Goal: Information Seeking & Learning: Learn about a topic

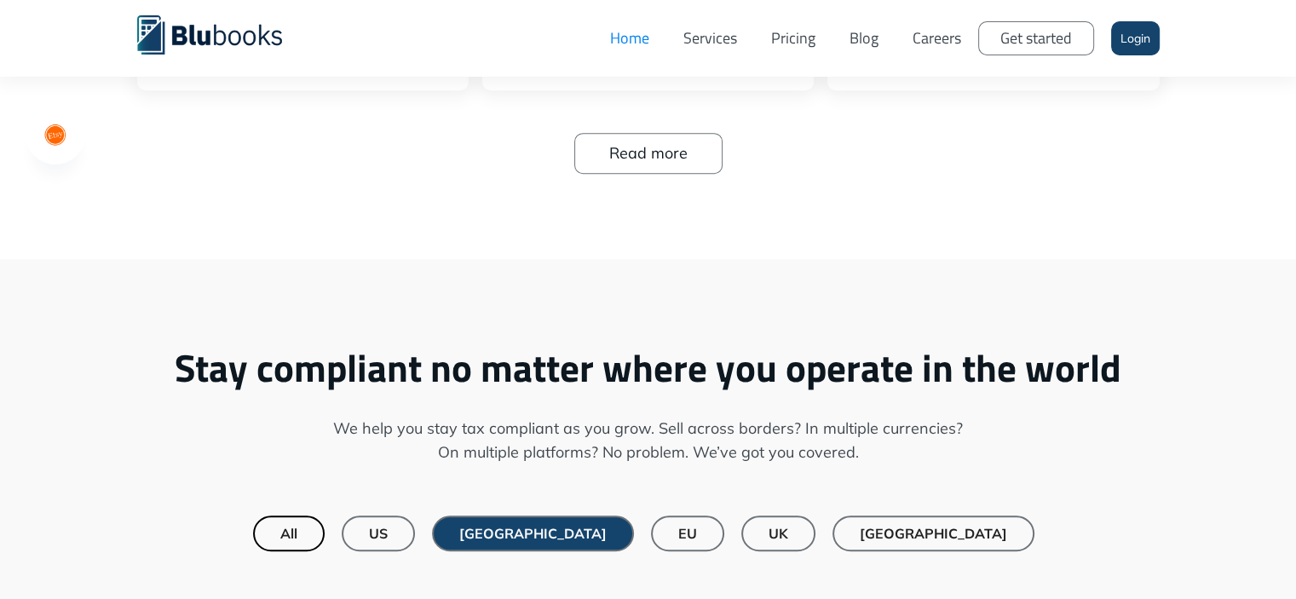
scroll to position [1193, 0]
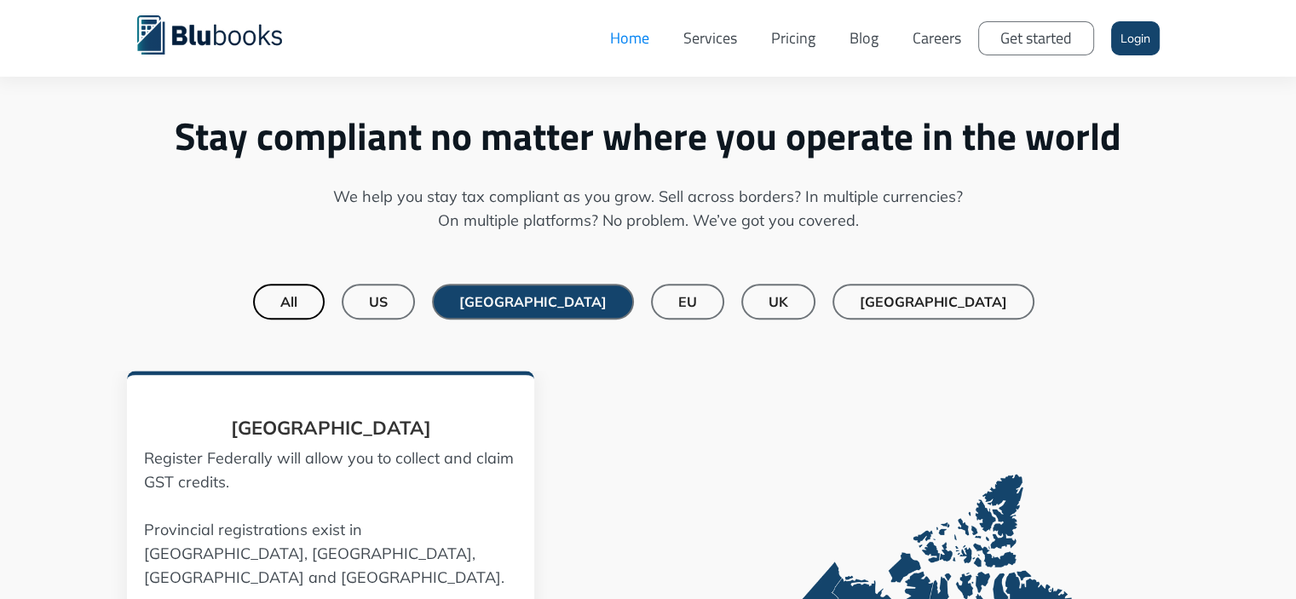
click at [325, 298] on link "All" at bounding box center [289, 302] width 72 height 36
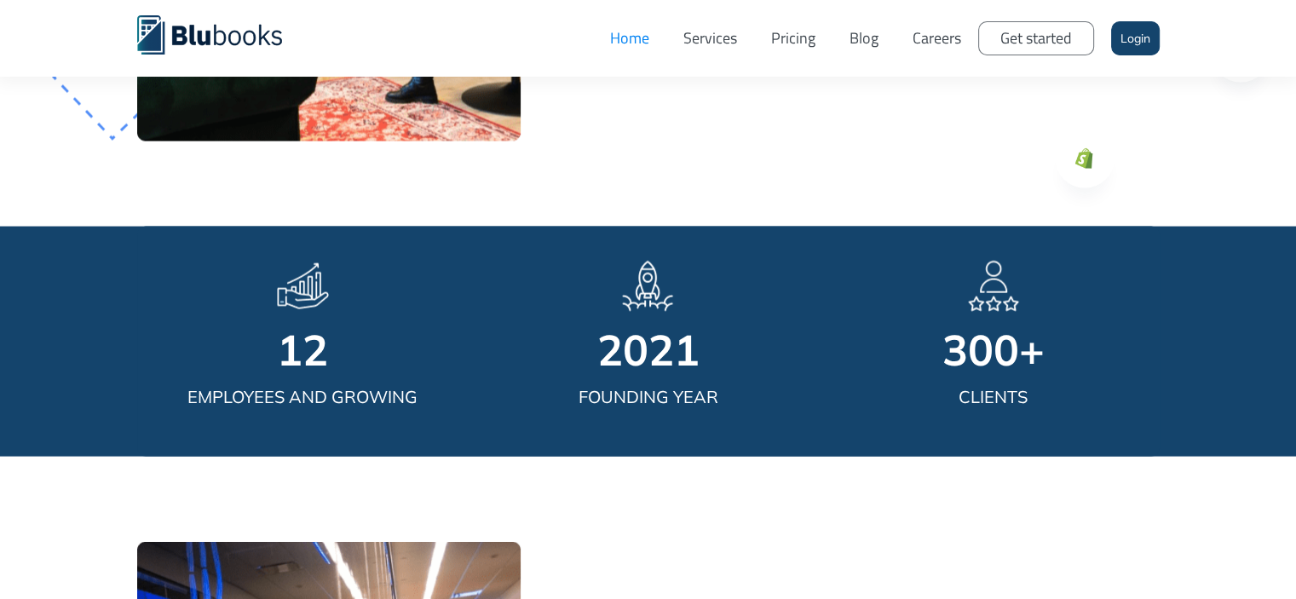
scroll to position [4006, 0]
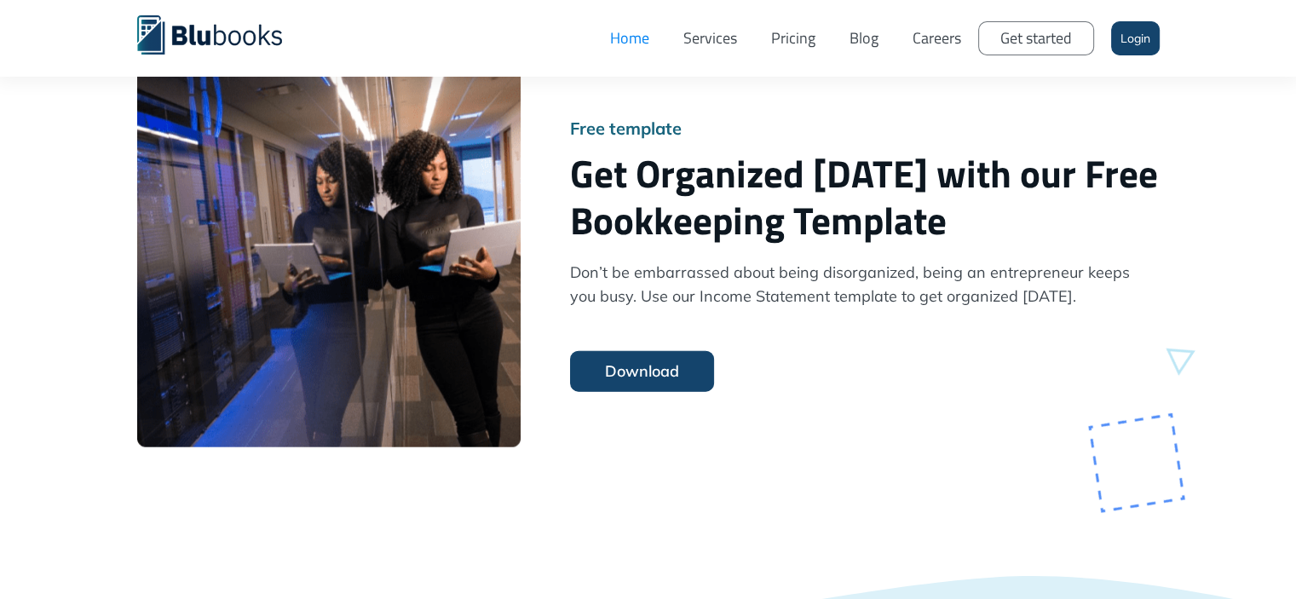
click at [776, 37] on link "Pricing" at bounding box center [793, 38] width 78 height 51
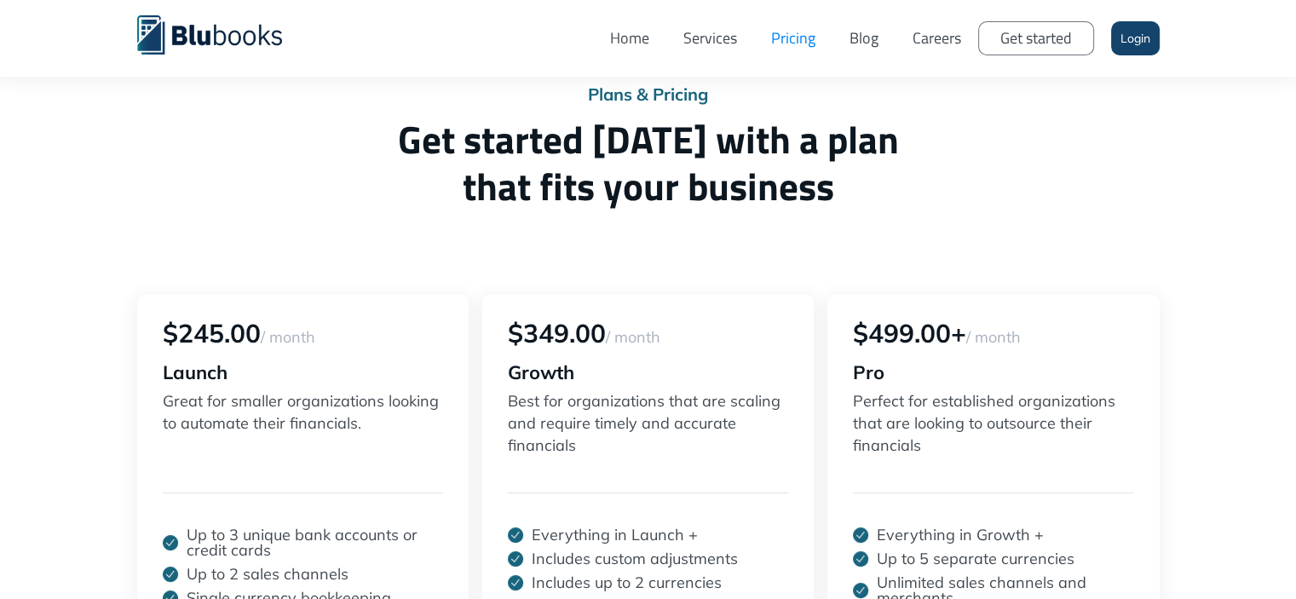
scroll to position [85, 0]
drag, startPoint x: 247, startPoint y: 424, endPoint x: 324, endPoint y: 429, distance: 76.8
click at [324, 429] on p "Great for smaller organizations looking to automate their financials." at bounding box center [303, 423] width 280 height 68
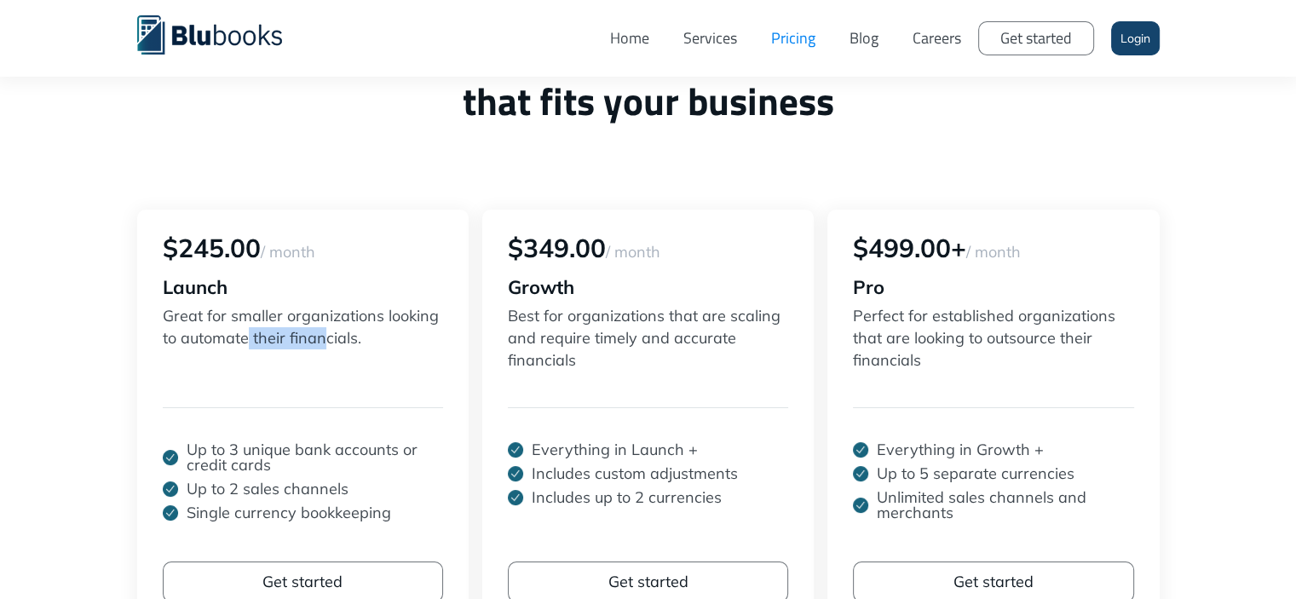
scroll to position [170, 0]
drag, startPoint x: 316, startPoint y: 456, endPoint x: 355, endPoint y: 459, distance: 39.3
click at [355, 459] on p "Up to 3 unique bank accounts or credit cards" at bounding box center [315, 456] width 257 height 31
drag, startPoint x: 212, startPoint y: 466, endPoint x: 267, endPoint y: 489, distance: 59.2
click at [292, 477] on div "Up to 3 unique bank accounts or credit cards Up to 2 sales channels Single curr…" at bounding box center [303, 492] width 280 height 102
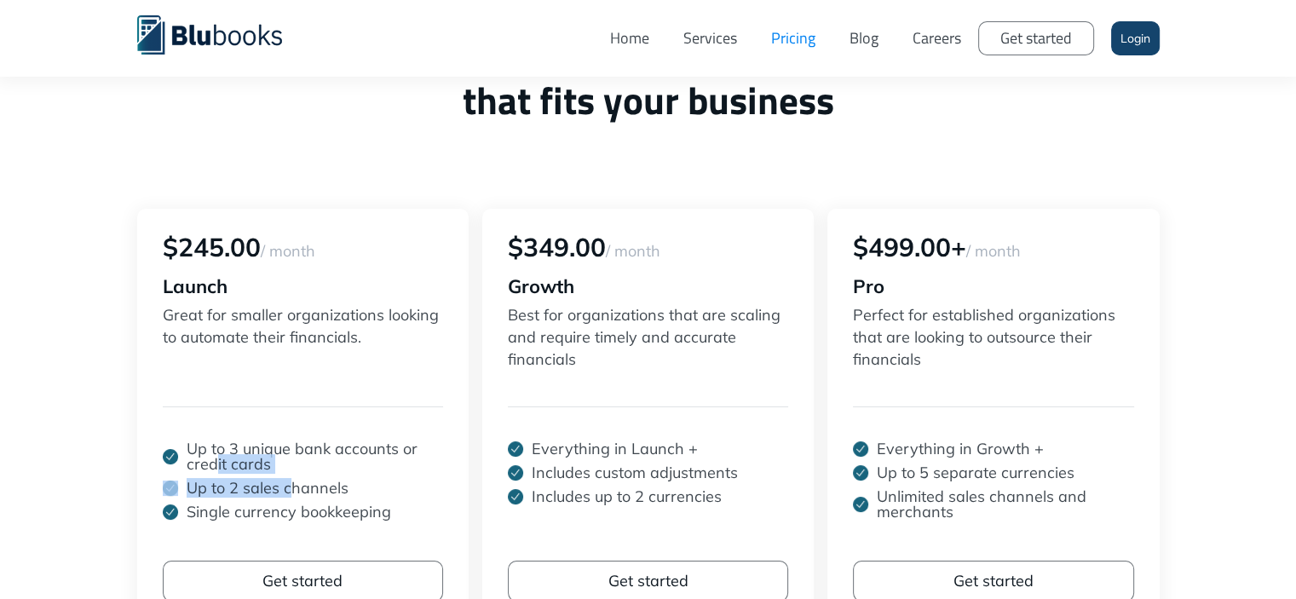
scroll to position [256, 0]
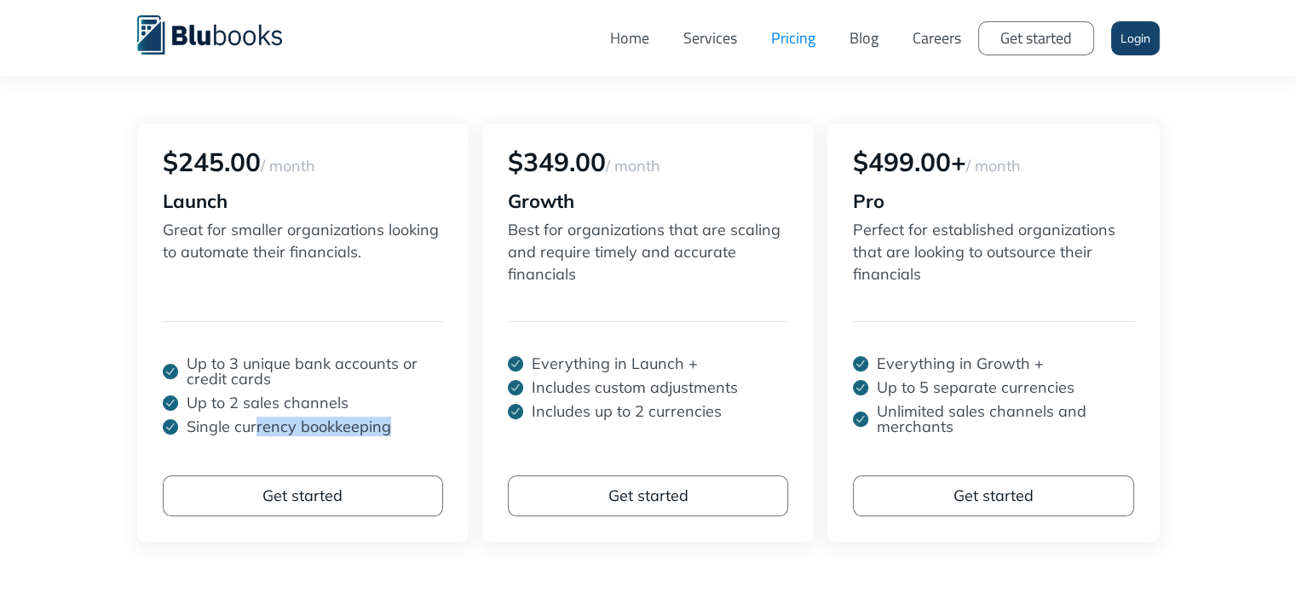
drag, startPoint x: 256, startPoint y: 418, endPoint x: 407, endPoint y: 430, distance: 152.2
click at [407, 430] on div "Single currency bookkeeping" at bounding box center [303, 426] width 280 height 15
drag, startPoint x: 583, startPoint y: 398, endPoint x: 701, endPoint y: 423, distance: 121.0
click at [701, 423] on div "Everything in Launch + Includes custom adjustments Includes up to 2 currencies" at bounding box center [648, 407] width 280 height 102
drag, startPoint x: 631, startPoint y: 367, endPoint x: 671, endPoint y: 366, distance: 40.1
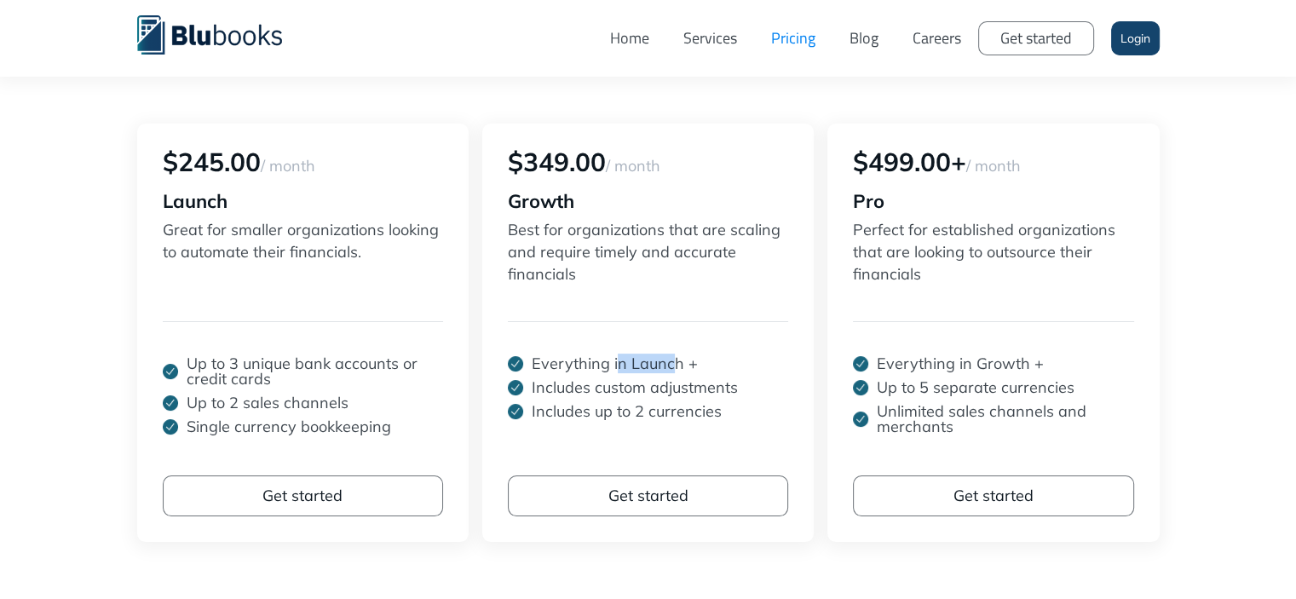
click at [671, 366] on p "Everything in Launch +" at bounding box center [615, 363] width 166 height 15
drag, startPoint x: 597, startPoint y: 385, endPoint x: 673, endPoint y: 389, distance: 76.0
click at [673, 389] on p "Includes custom adjustments" at bounding box center [635, 387] width 206 height 15
drag, startPoint x: 574, startPoint y: 409, endPoint x: 623, endPoint y: 414, distance: 49.7
click at [623, 414] on p "Includes up to 2 currencies" at bounding box center [627, 411] width 190 height 15
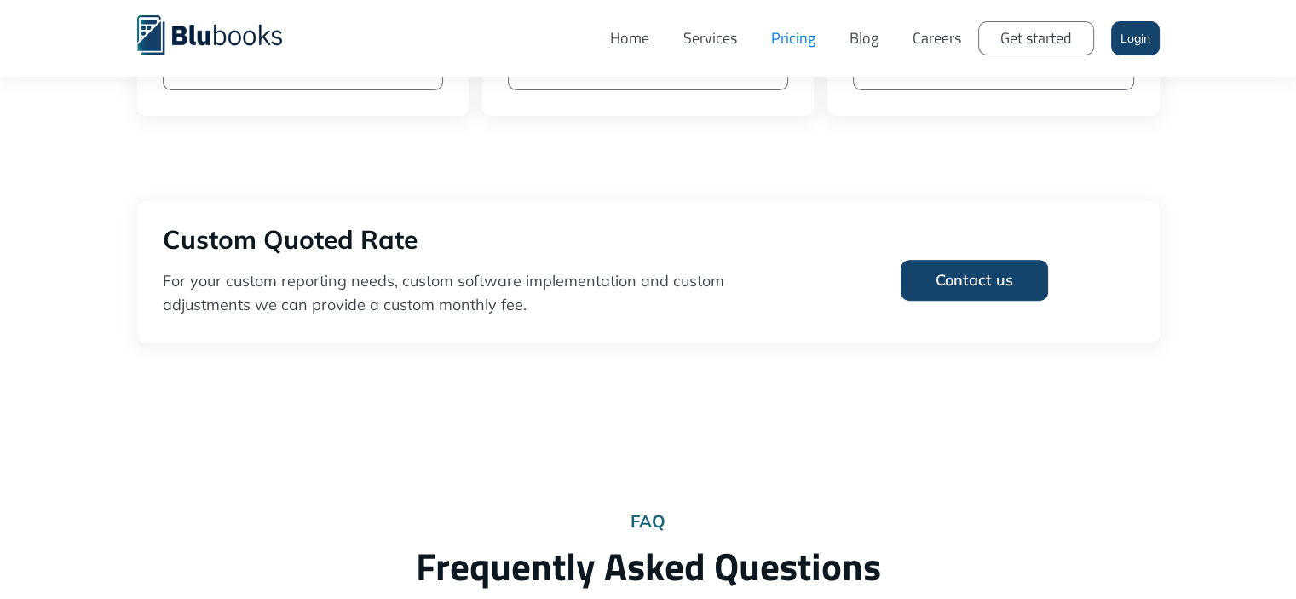
scroll to position [170, 0]
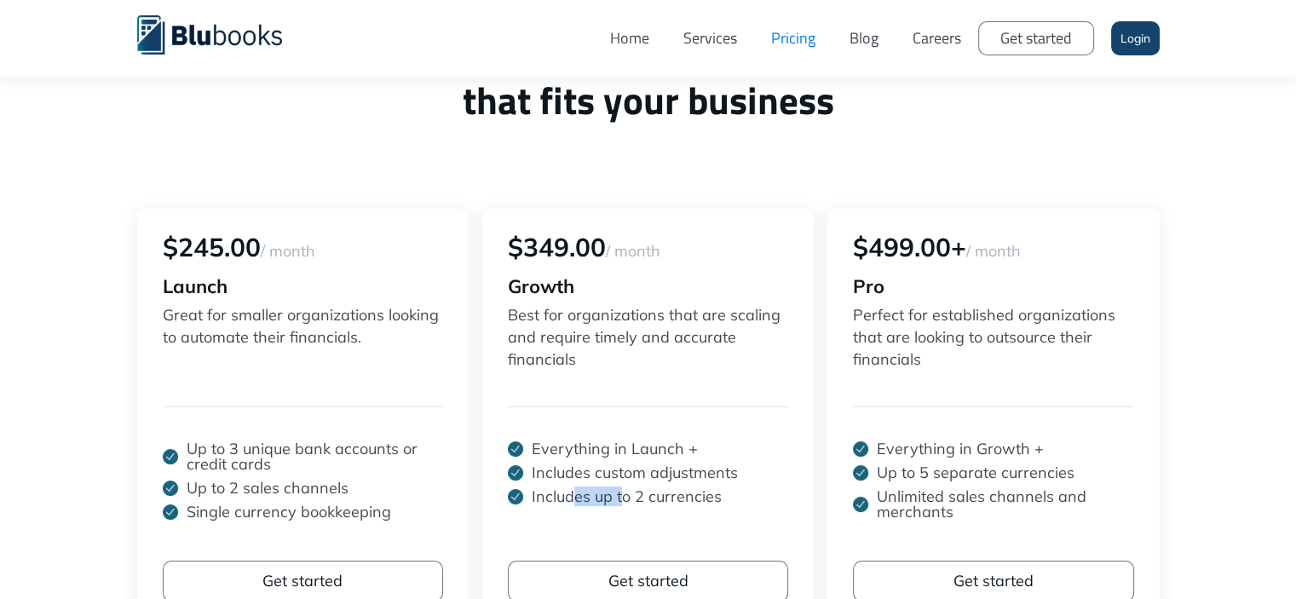
click at [679, 42] on link "Services" at bounding box center [710, 38] width 88 height 51
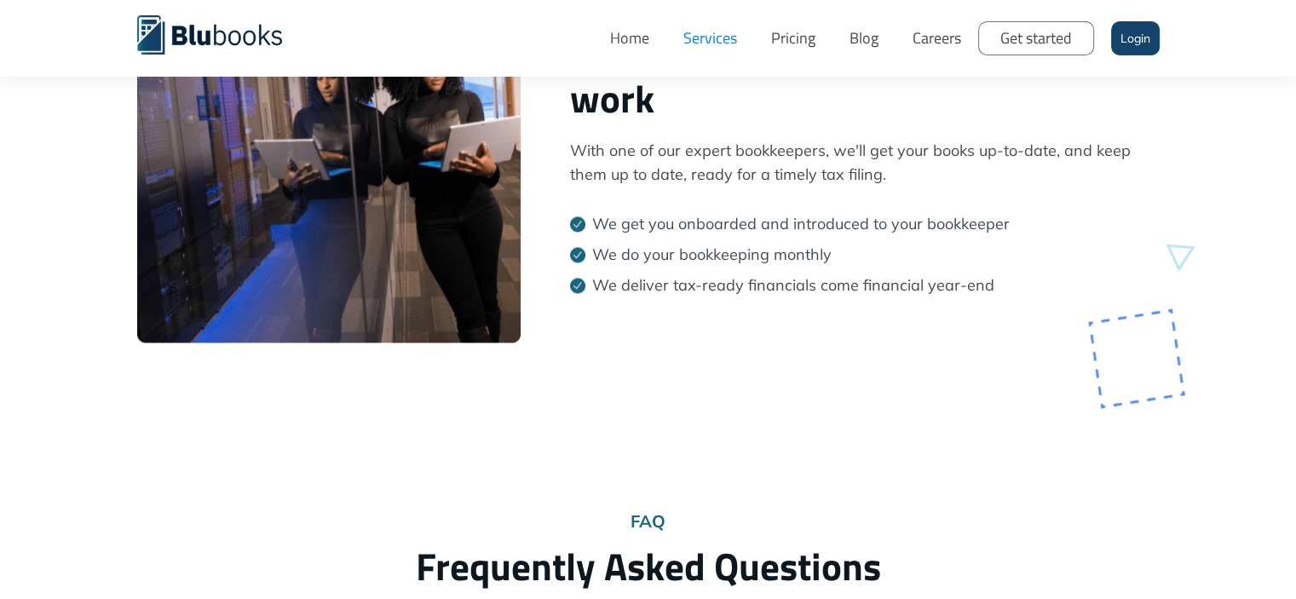
scroll to position [2642, 0]
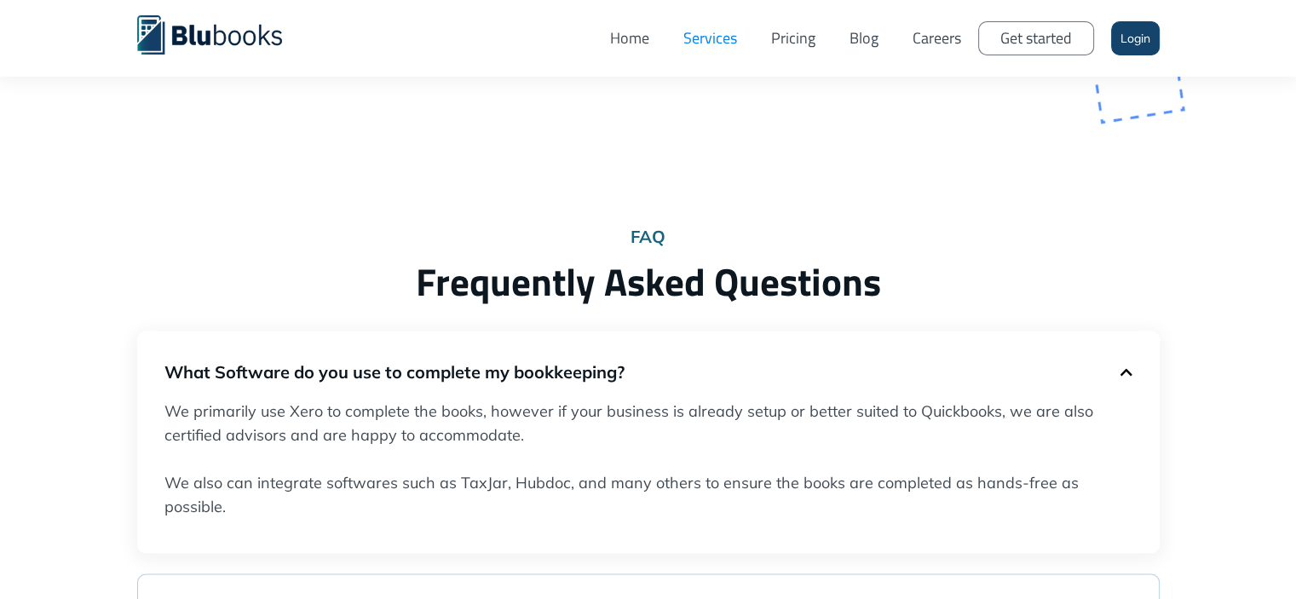
click at [925, 42] on link "Careers" at bounding box center [937, 38] width 83 height 51
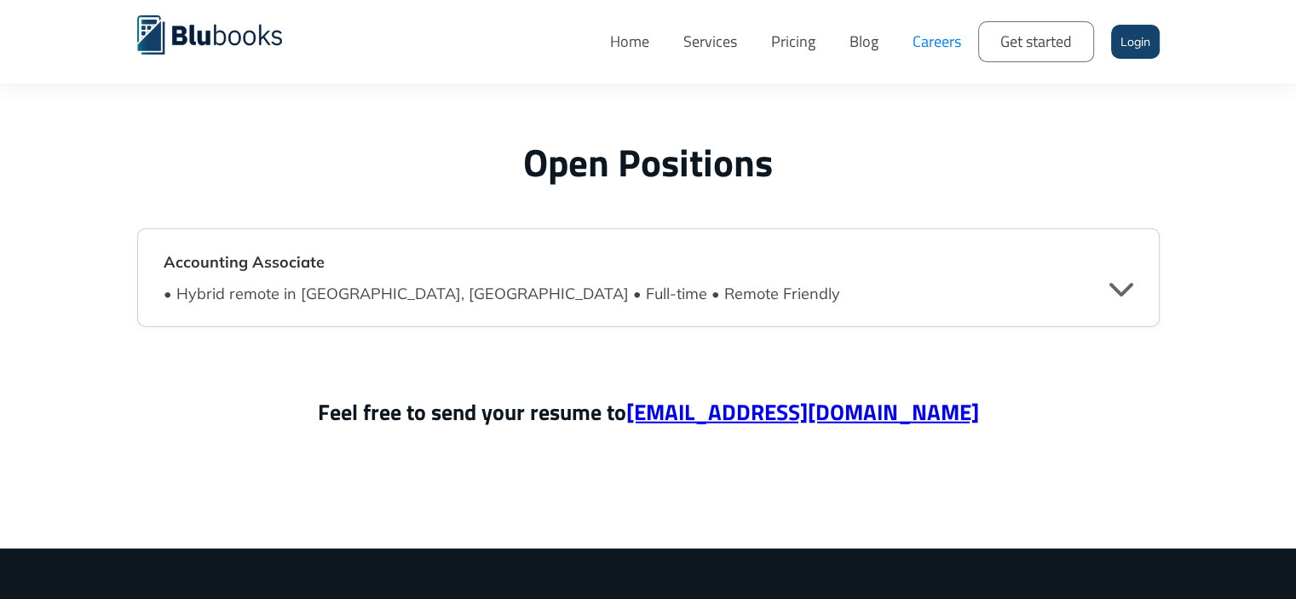
scroll to position [4176, 0]
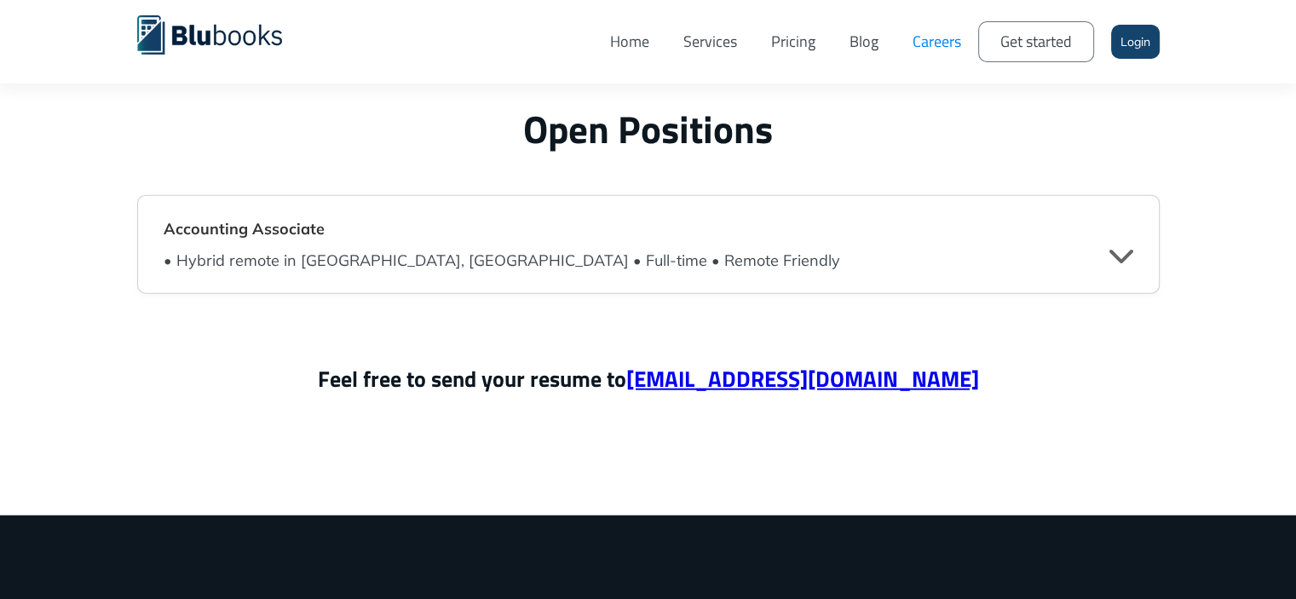
click at [1122, 255] on div "" at bounding box center [1122, 255] width 24 height 26
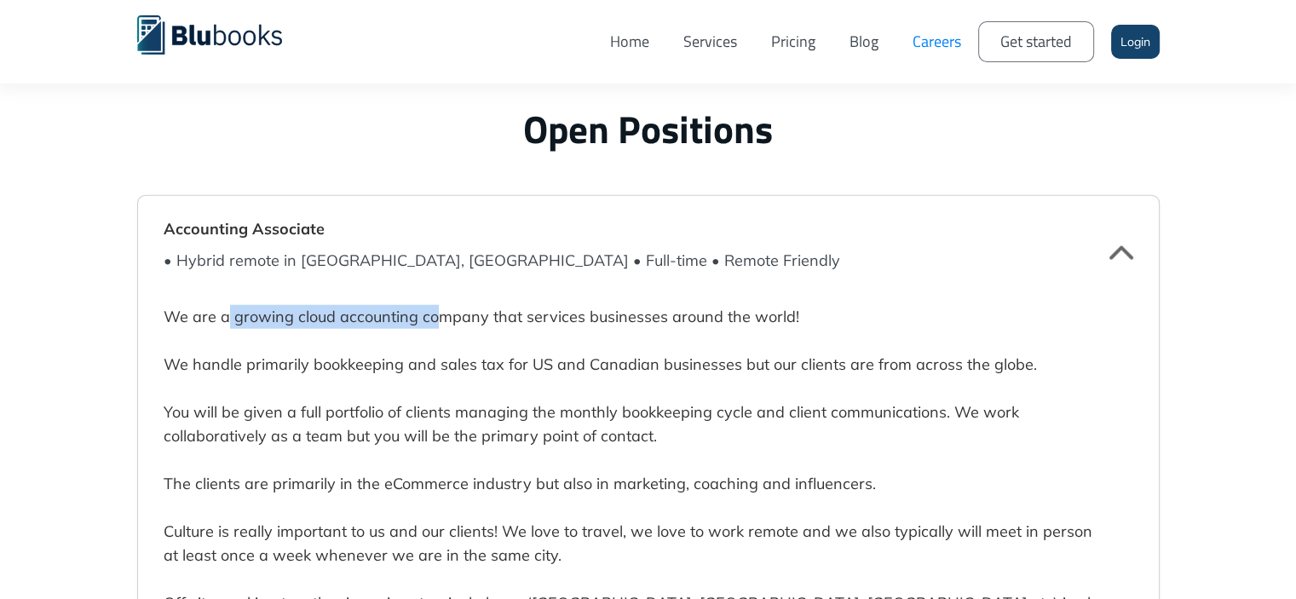
drag, startPoint x: 228, startPoint y: 316, endPoint x: 437, endPoint y: 325, distance: 209.8
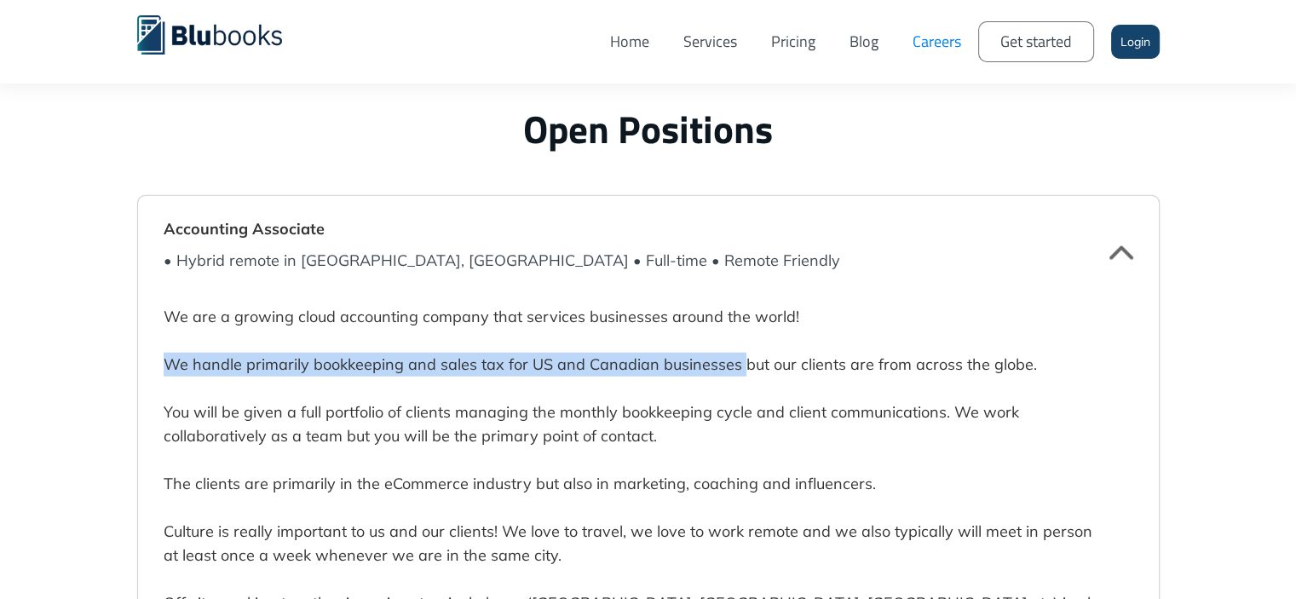
drag, startPoint x: 164, startPoint y: 372, endPoint x: 737, endPoint y: 376, distance: 573.6
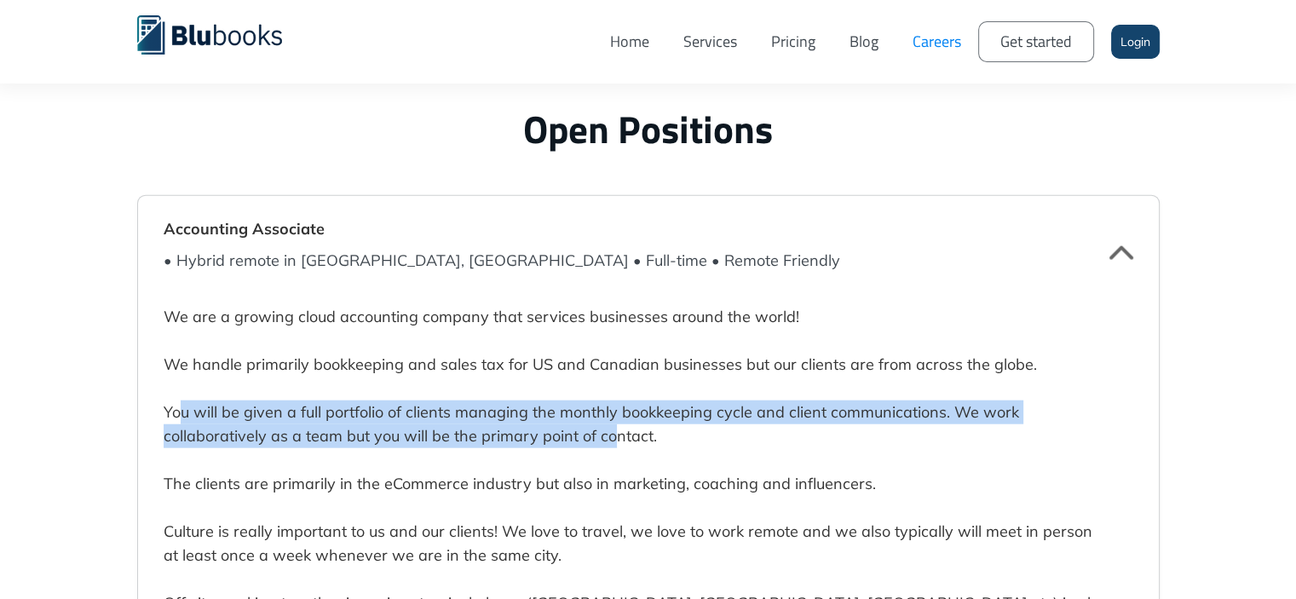
drag, startPoint x: 197, startPoint y: 416, endPoint x: 607, endPoint y: 435, distance: 410.4
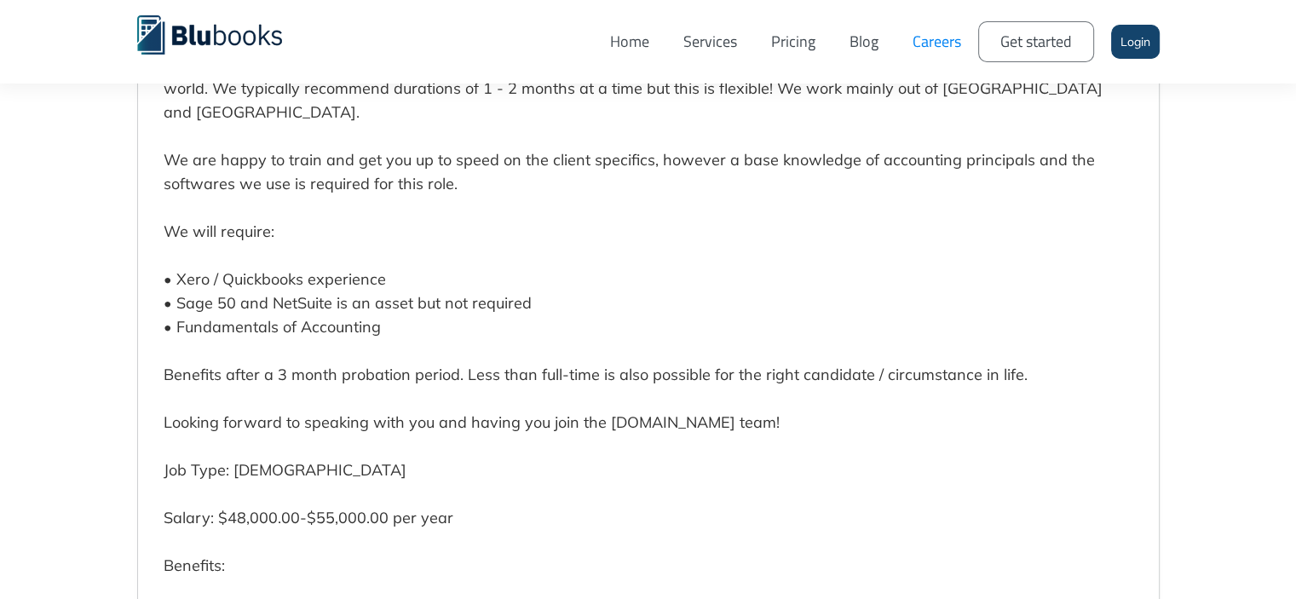
scroll to position [4943, 0]
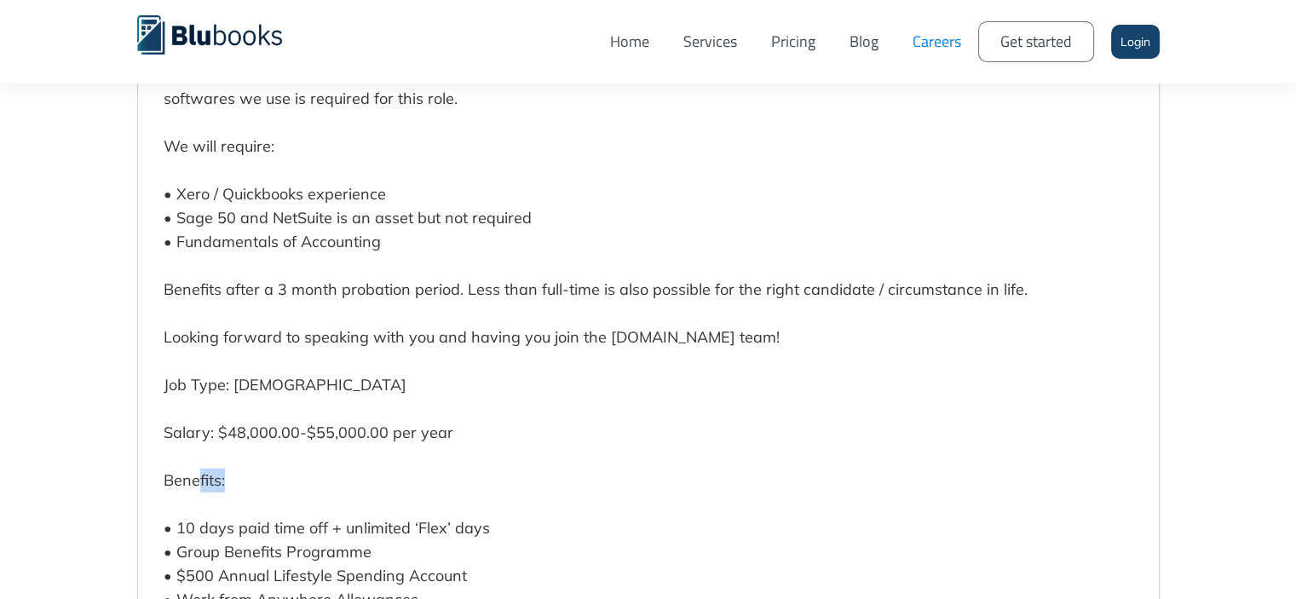
drag, startPoint x: 211, startPoint y: 452, endPoint x: 232, endPoint y: 463, distance: 23.3
click at [244, 463] on p "We are a growing cloud accounting company that services businesses around the w…" at bounding box center [636, 134] width 944 height 1241
drag, startPoint x: 193, startPoint y: 511, endPoint x: 254, endPoint y: 507, distance: 60.6
click at [254, 507] on p "We are a growing cloud accounting company that services businesses around the w…" at bounding box center [636, 134] width 944 height 1241
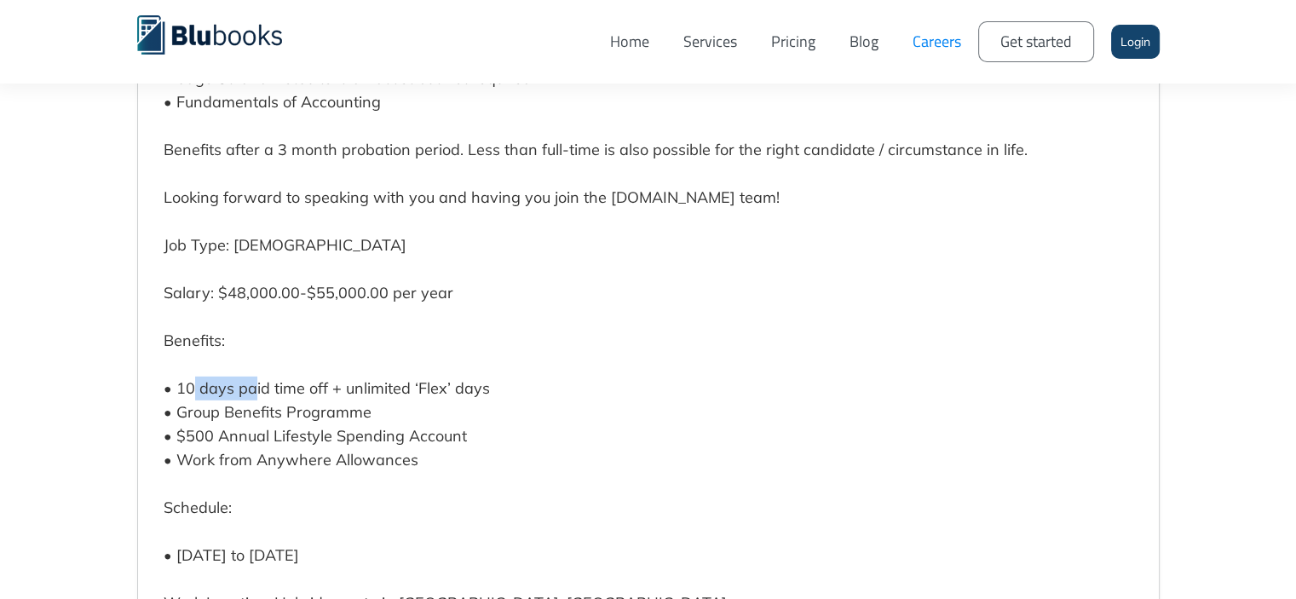
scroll to position [5284, 0]
